Goal: Transaction & Acquisition: Subscribe to service/newsletter

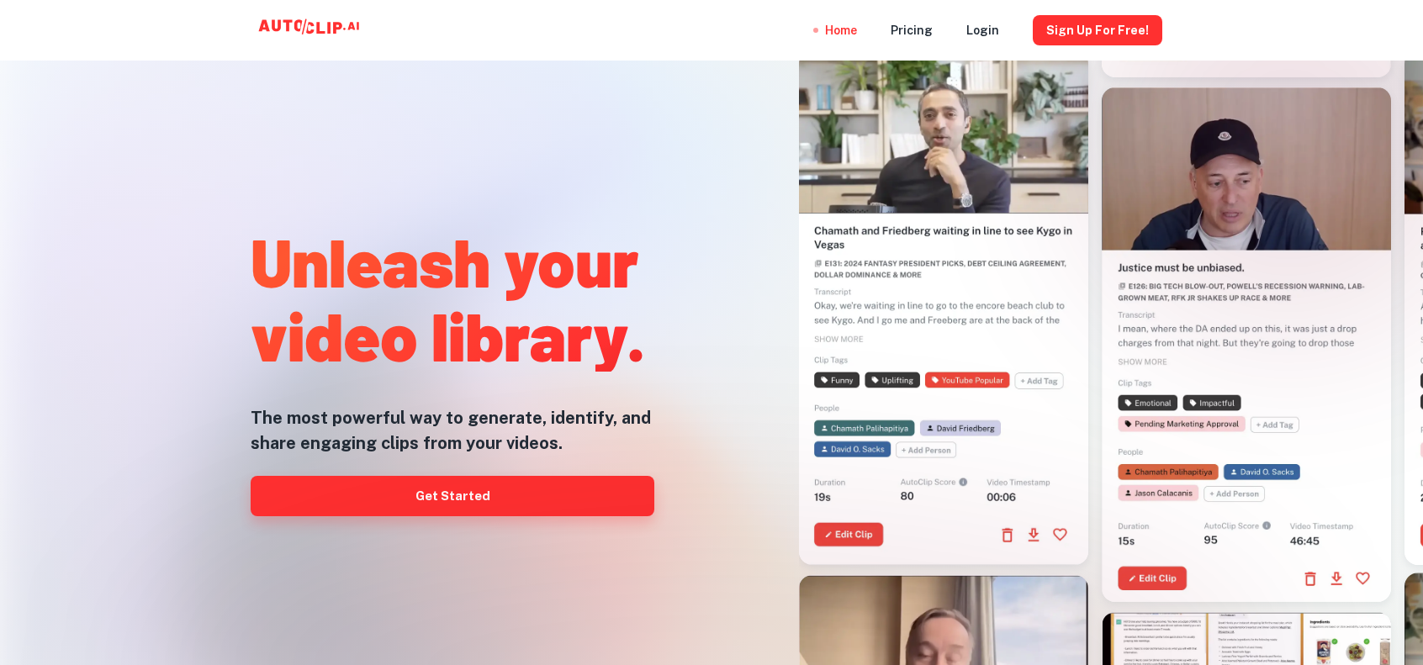
click at [630, 492] on link "Get Started" at bounding box center [453, 496] width 404 height 40
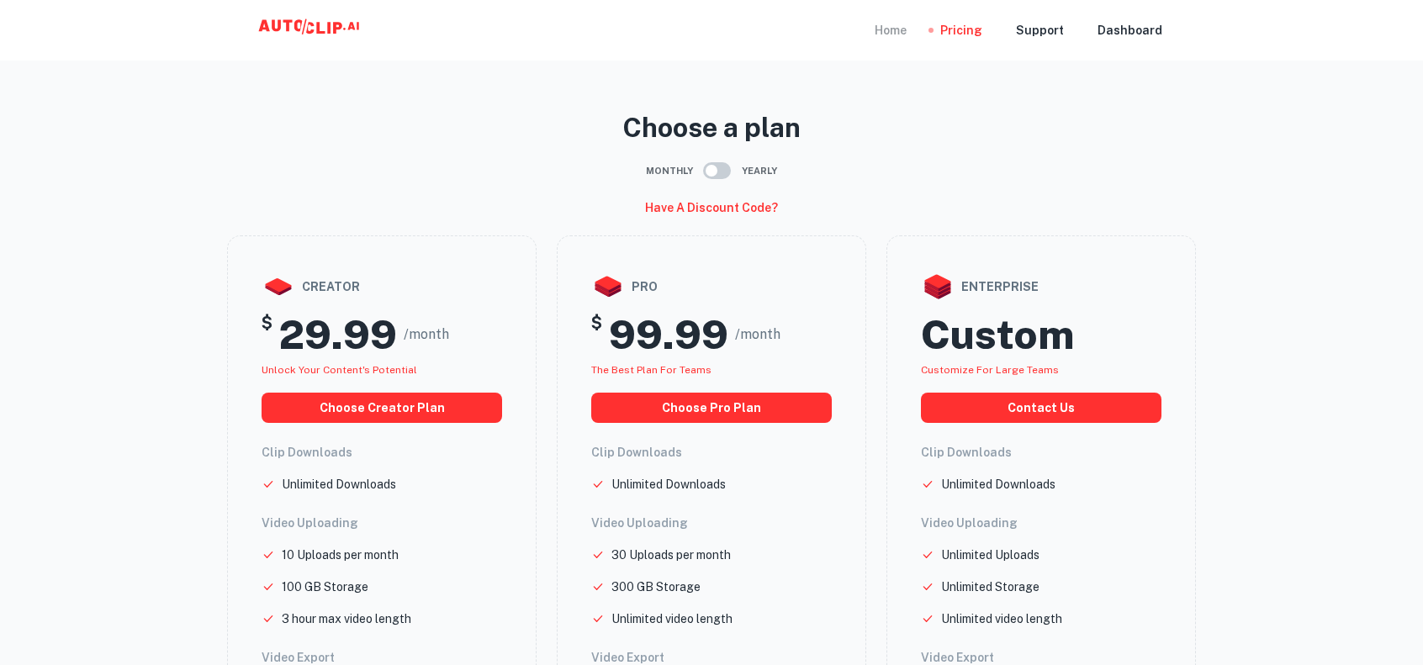
click at [900, 36] on div "Home" at bounding box center [891, 30] width 32 height 61
